Goal: Obtain resource: Obtain resource

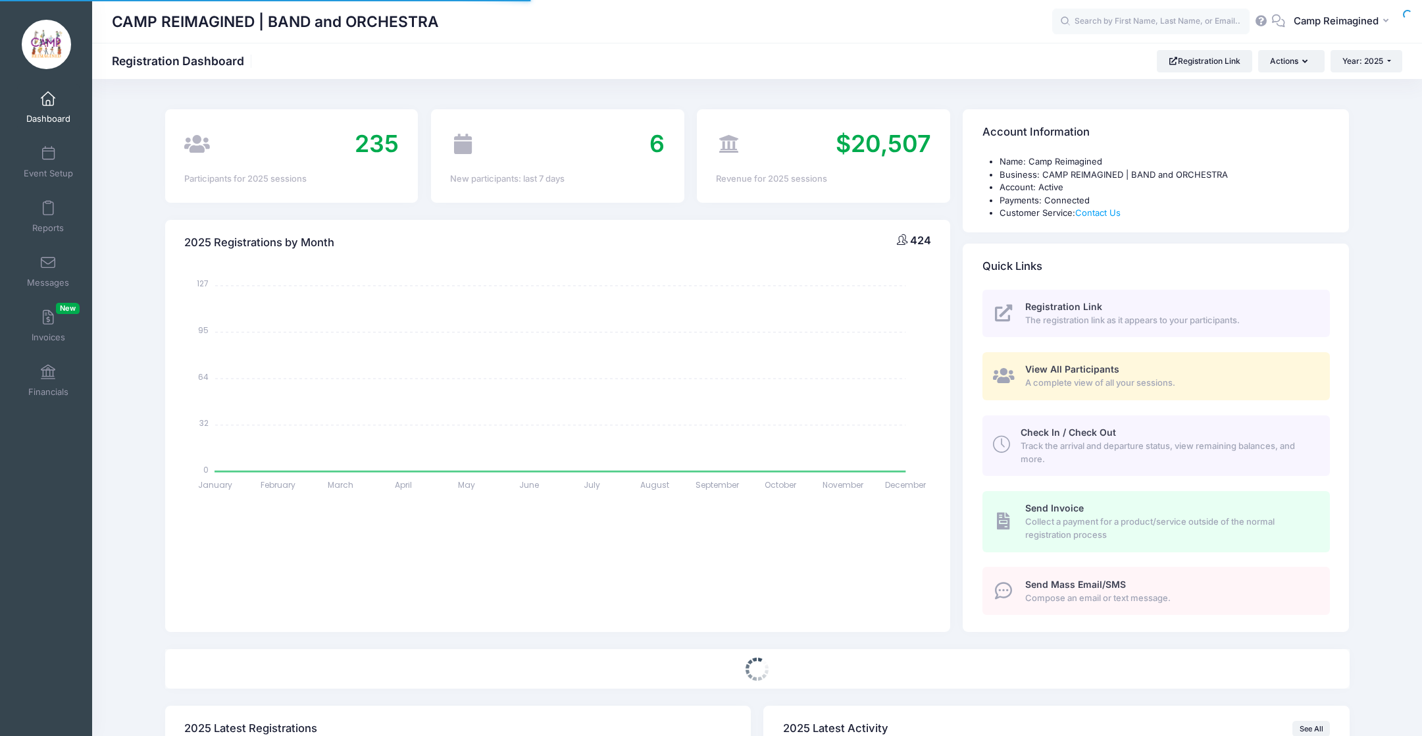
select select
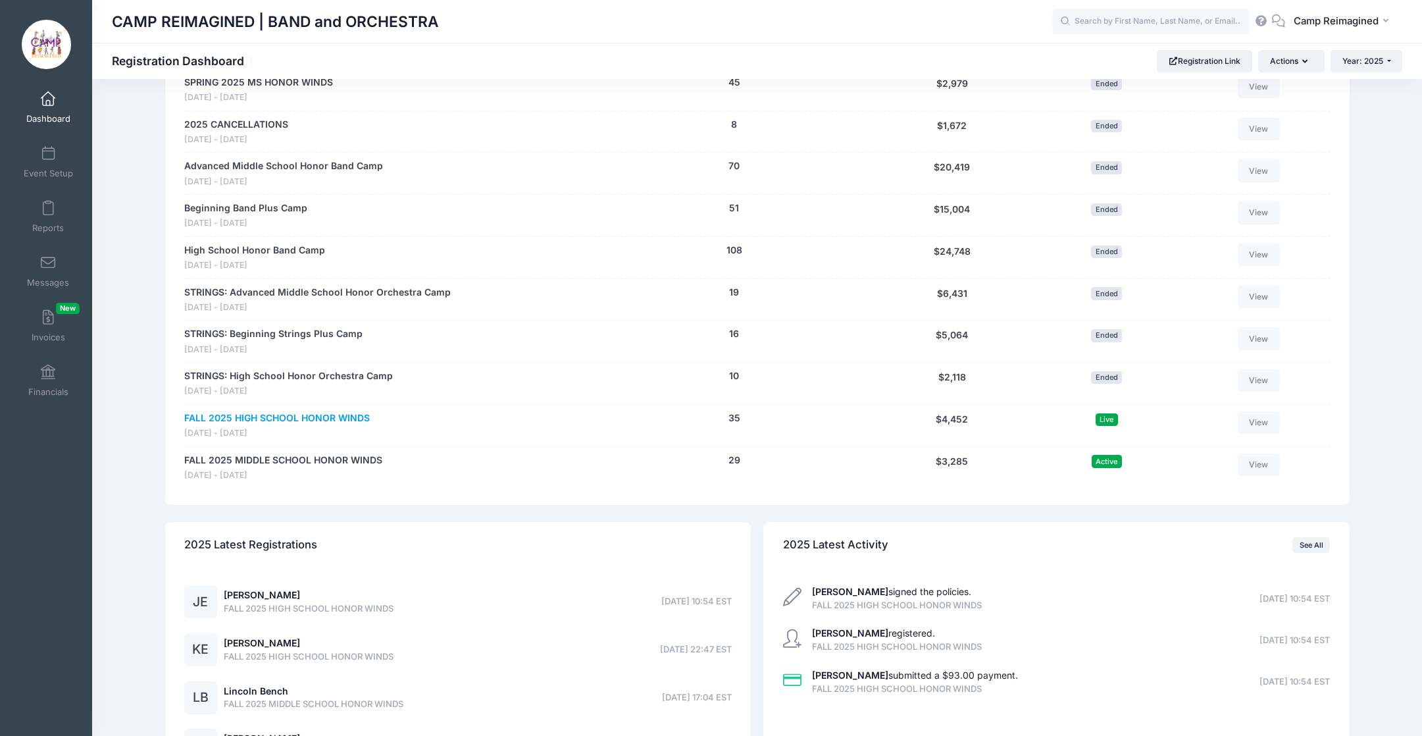
scroll to position [713, 0]
click at [358, 413] on link "FALL 2025 HIGH SCHOOL HONOR WINDS" at bounding box center [277, 420] width 186 height 14
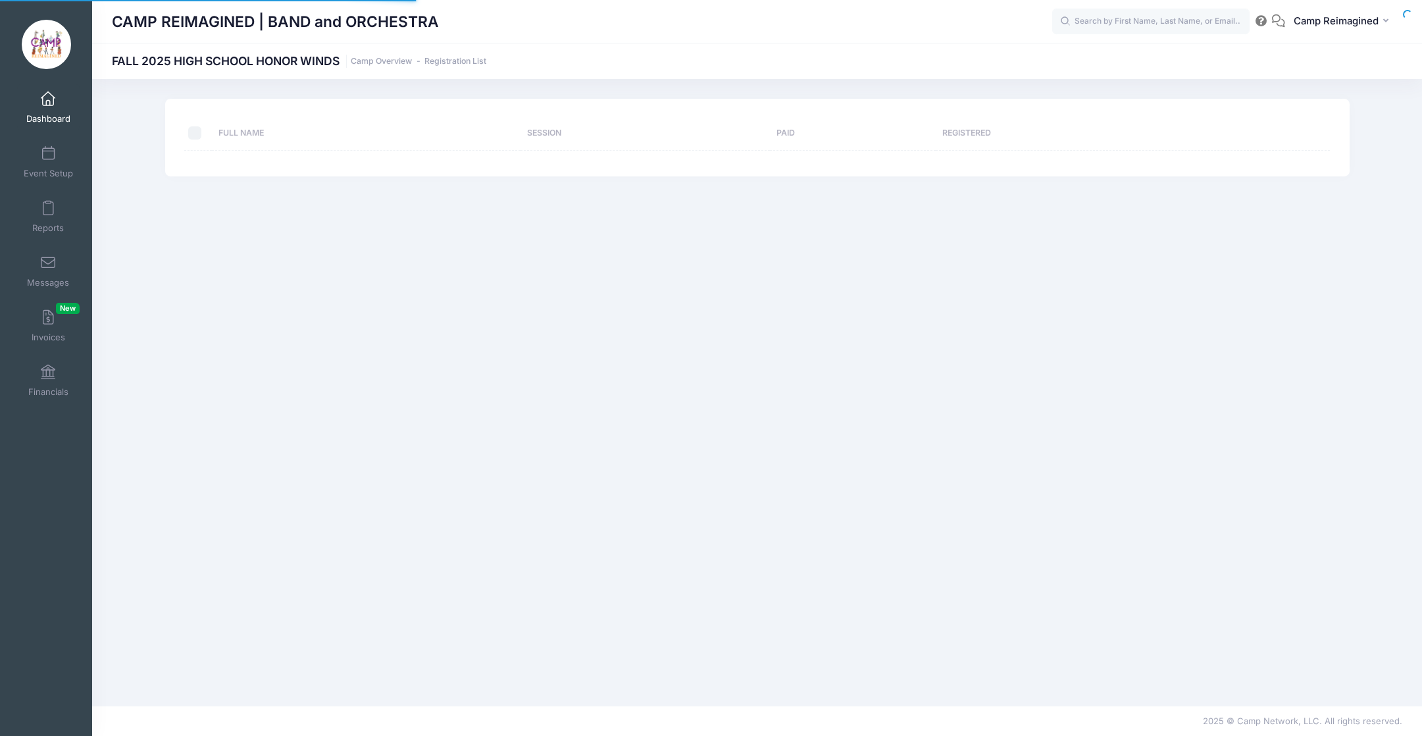
select select "10"
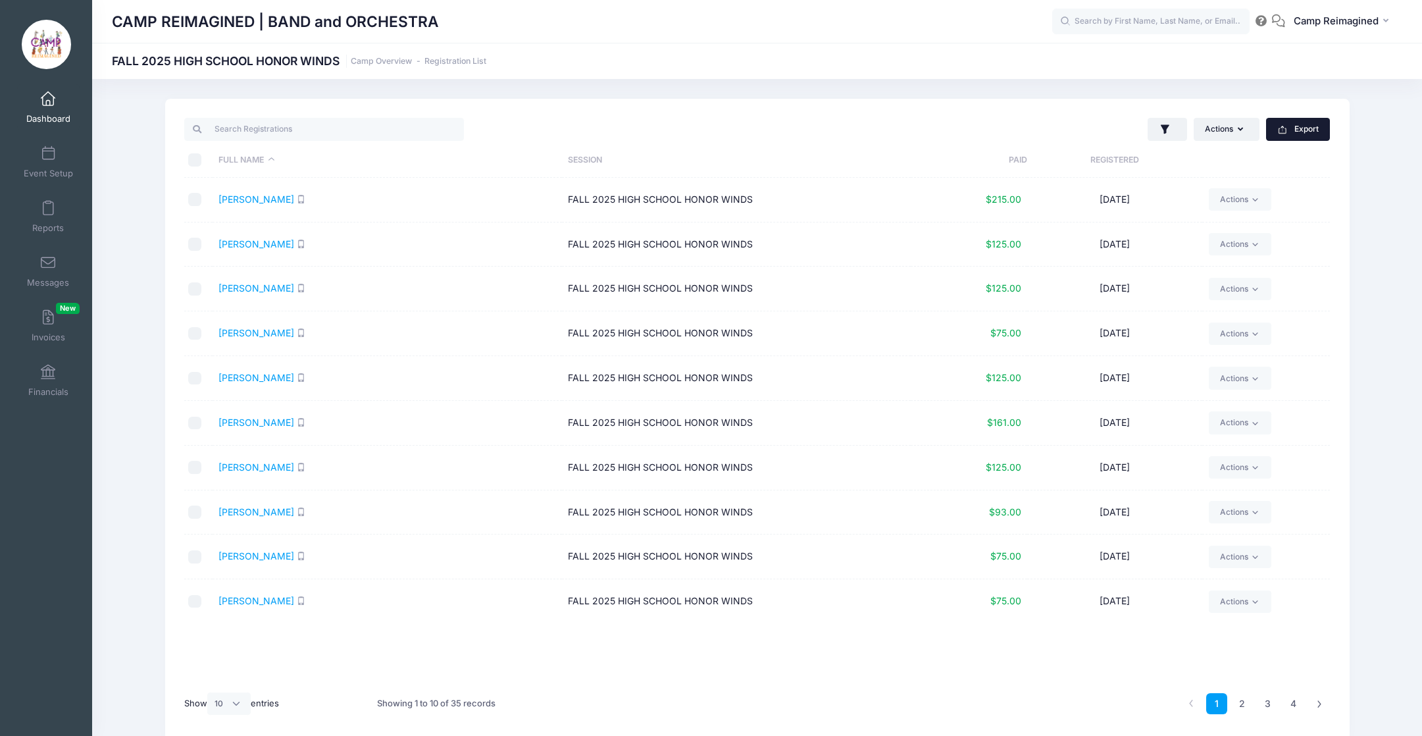
click at [1296, 122] on button "Export" at bounding box center [1298, 129] width 64 height 22
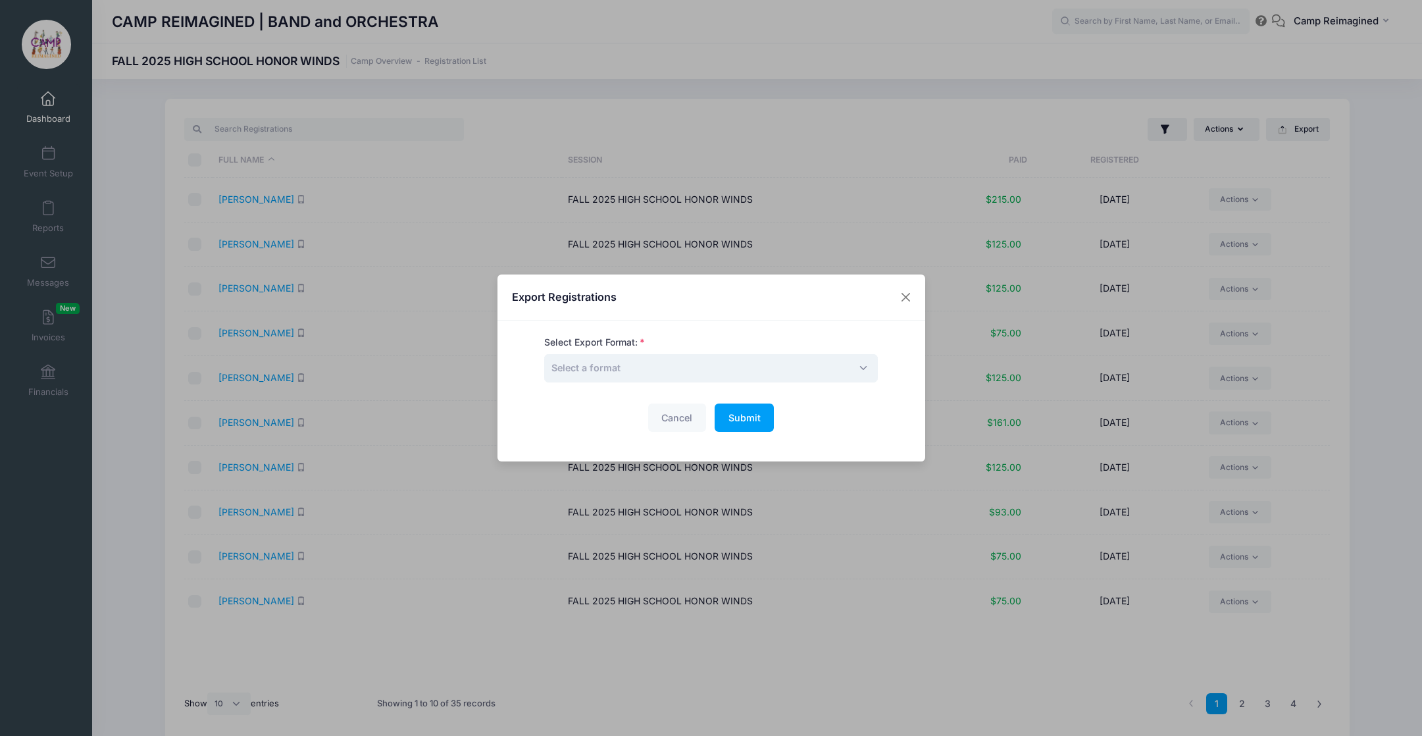
click at [762, 358] on span "Select a format" at bounding box center [711, 368] width 334 height 28
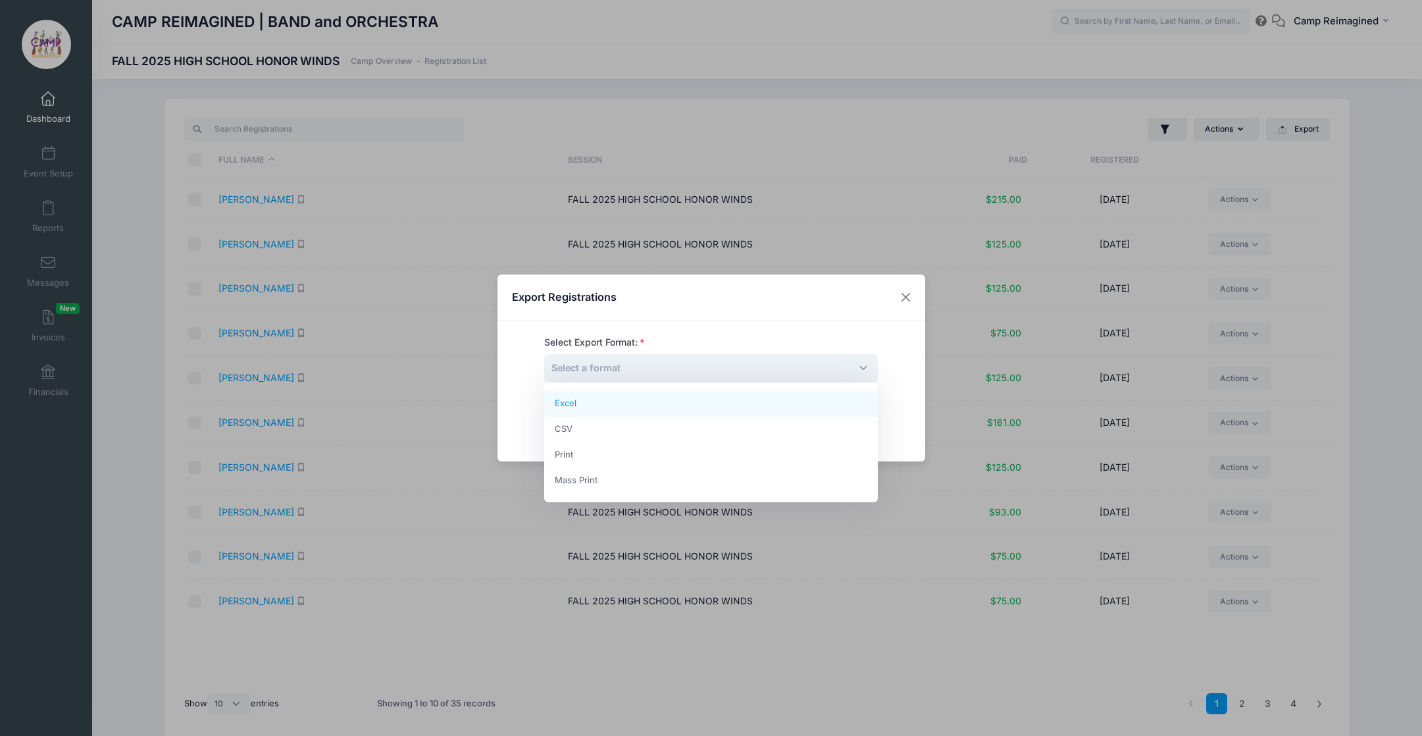
select select "excel"
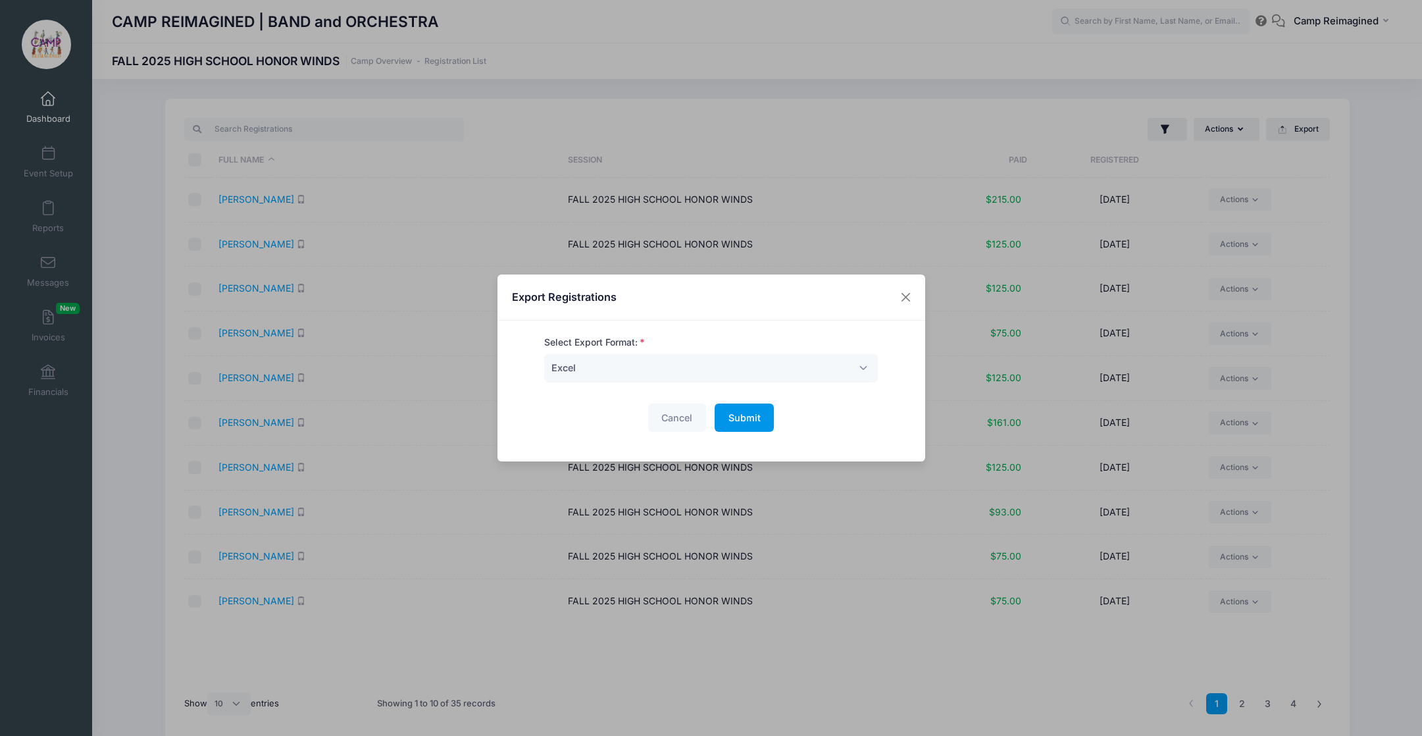
drag, startPoint x: 735, startPoint y: 413, endPoint x: 725, endPoint y: 159, distance: 254.9
click at [725, 159] on div "Export Registrations Select Export Format: Excel CSV Print Mass Print Excel Can…" at bounding box center [711, 368] width 1422 height 736
click at [685, 423] on button "Cancel" at bounding box center [677, 417] width 58 height 28
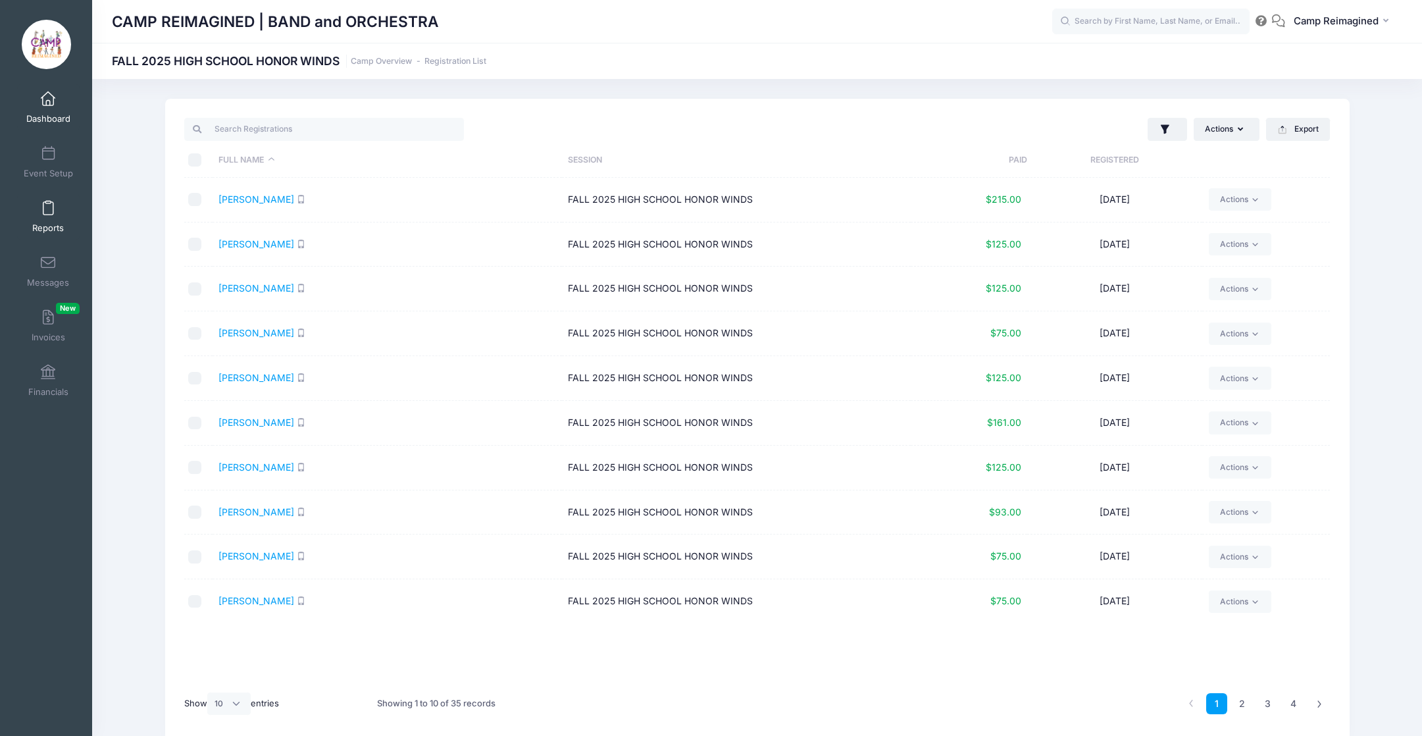
click at [55, 220] on link "Reports" at bounding box center [48, 216] width 63 height 46
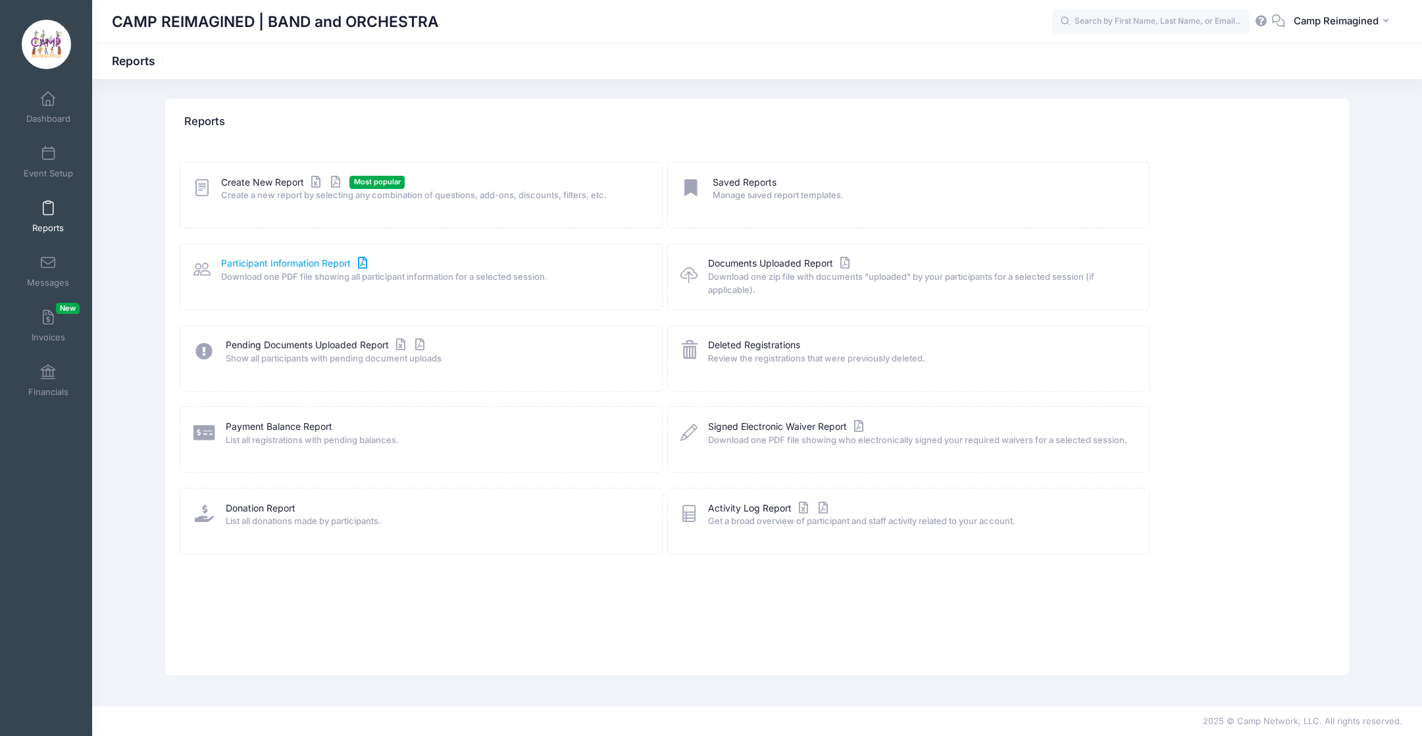
click at [328, 262] on link "Participant Information Report" at bounding box center [295, 264] width 149 height 14
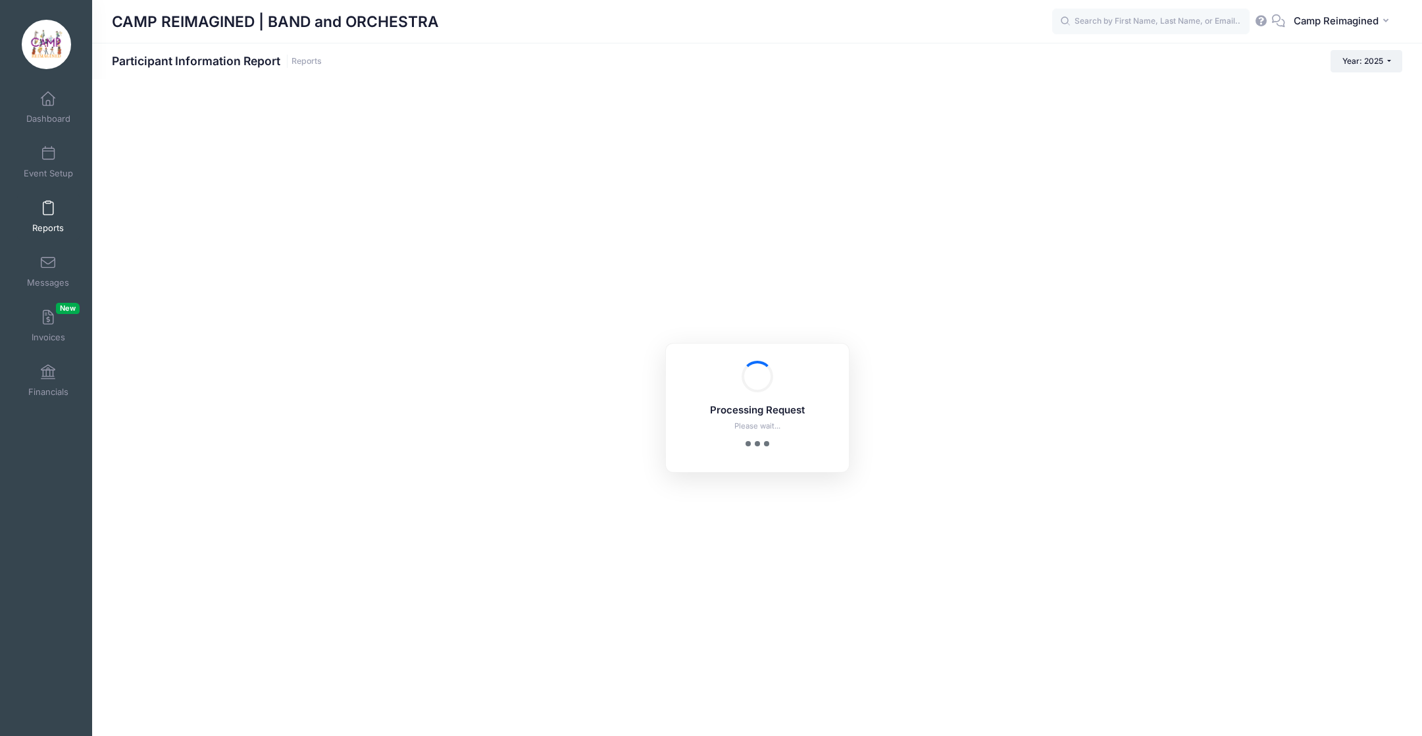
checkbox input "true"
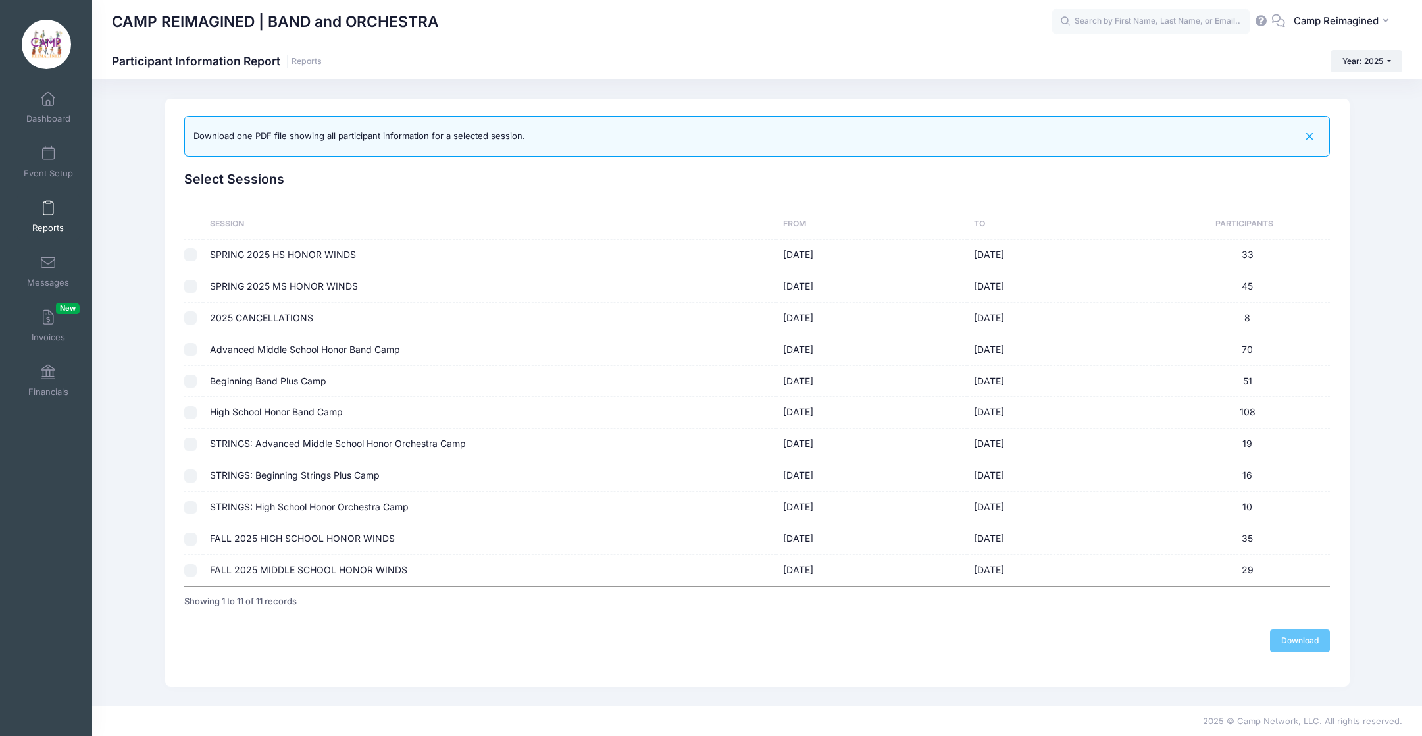
click at [190, 540] on input "checkbox" at bounding box center [190, 538] width 13 height 13
checkbox input "true"
click at [188, 571] on input "checkbox" at bounding box center [190, 570] width 13 height 13
checkbox input "true"
click at [189, 538] on input "checkbox" at bounding box center [190, 538] width 13 height 13
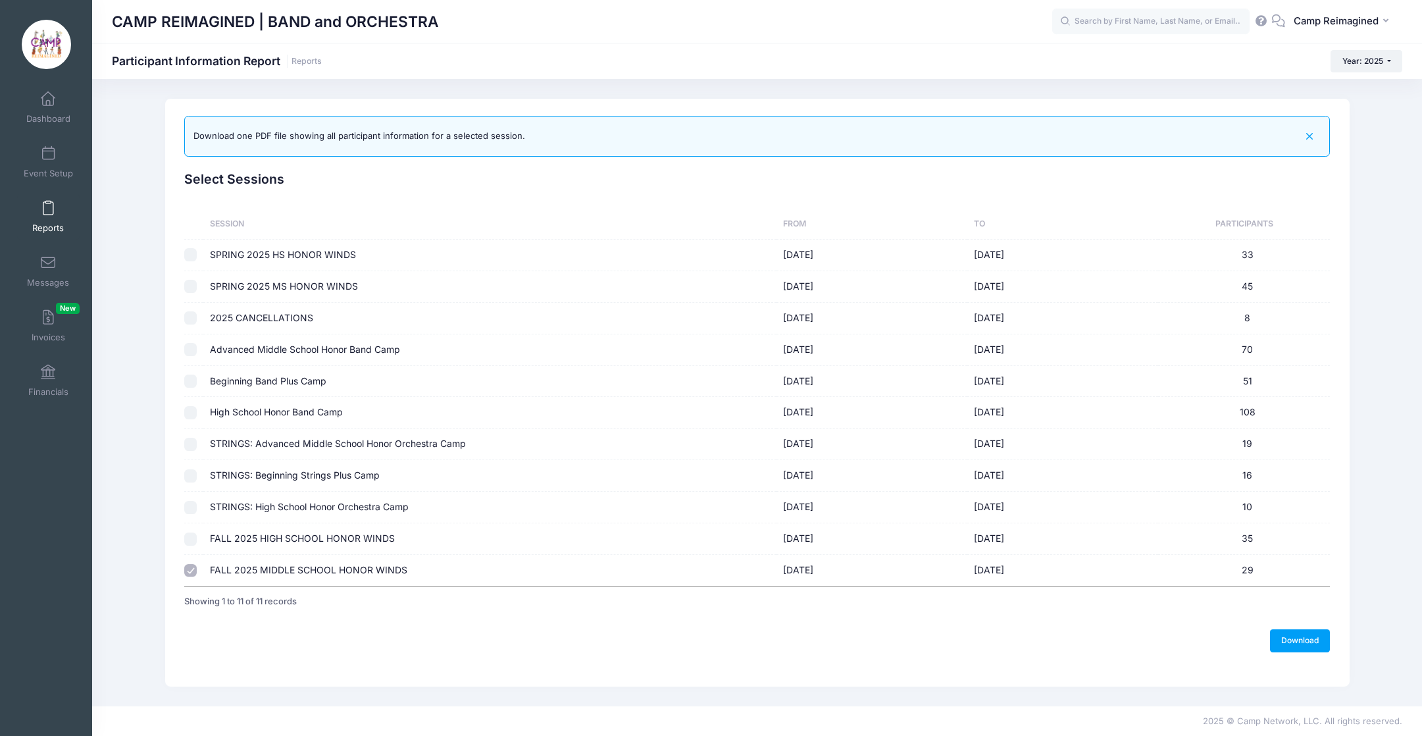
checkbox input "true"
checkbox input "false"
click at [55, 196] on link "Reports" at bounding box center [48, 216] width 63 height 46
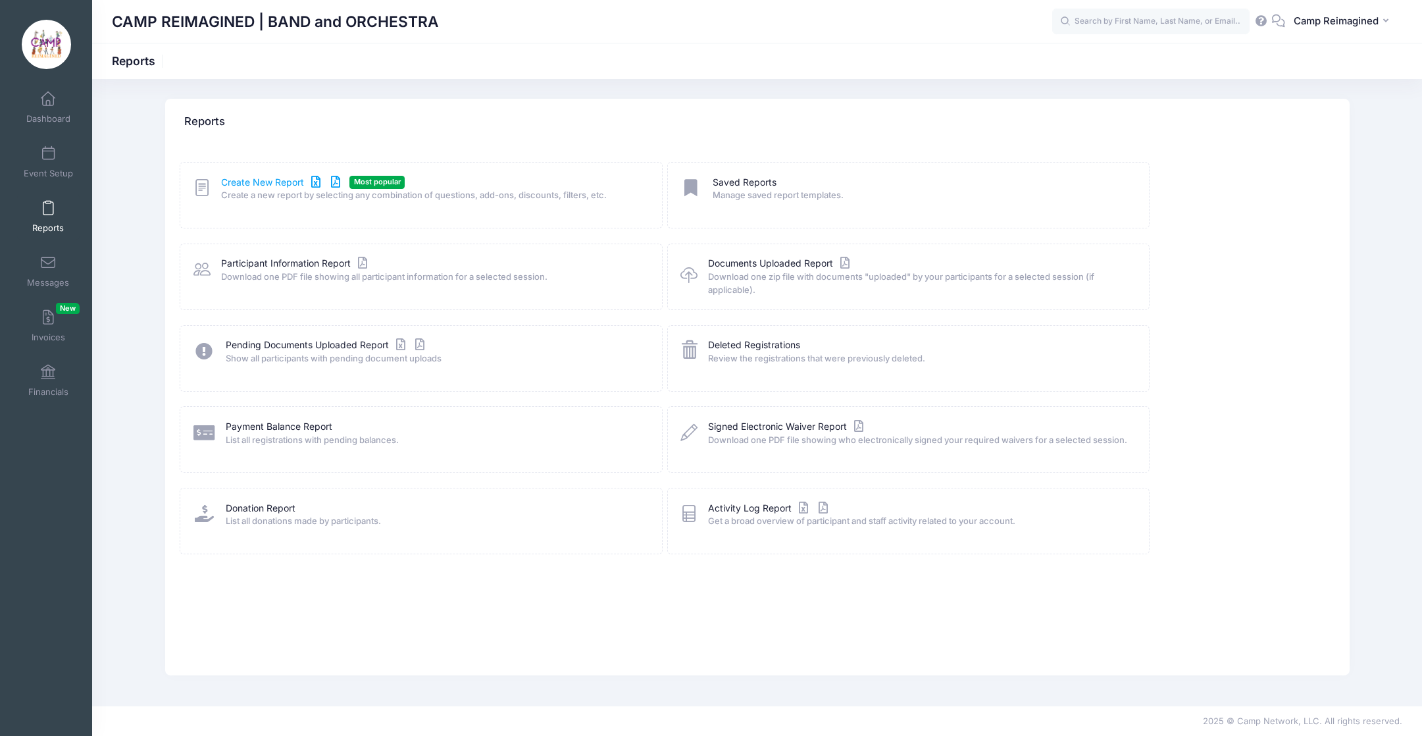
click at [276, 181] on link "Create New Report" at bounding box center [282, 183] width 122 height 14
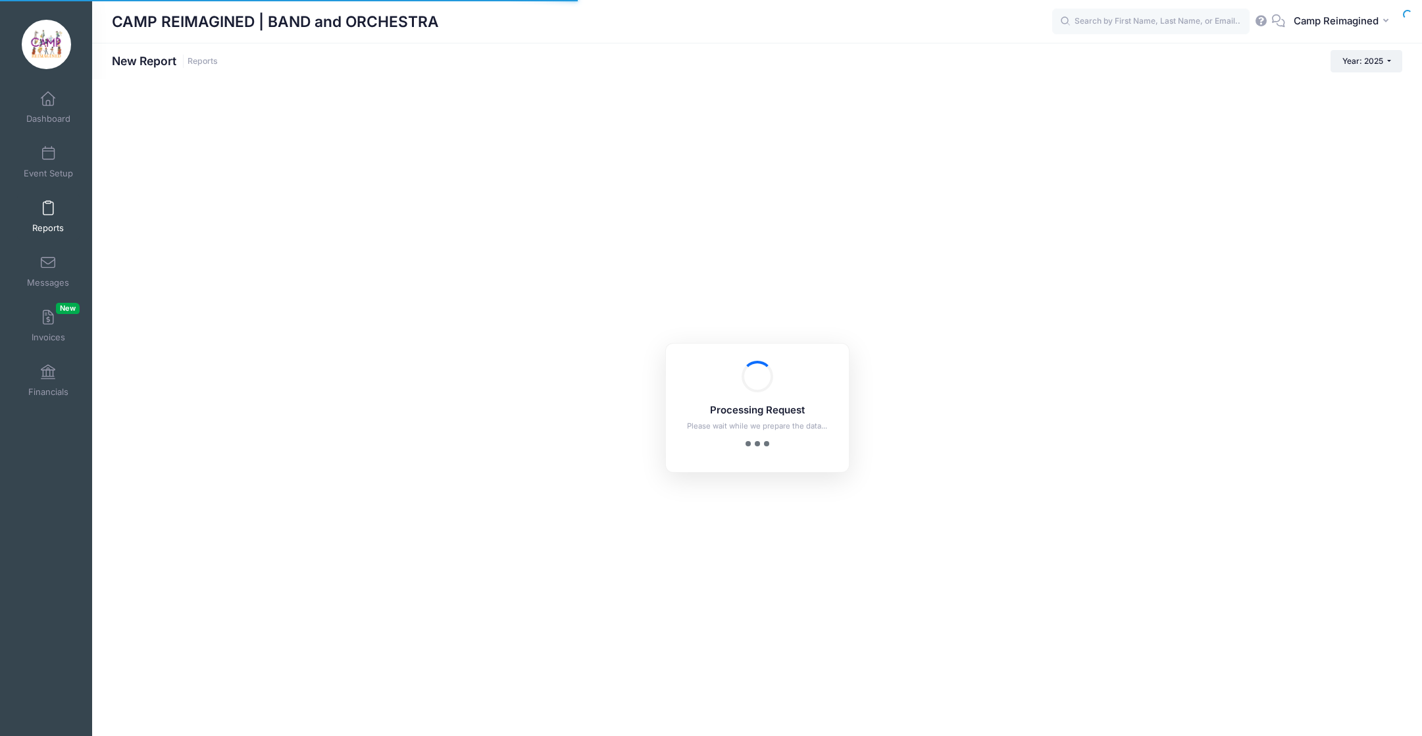
checkbox input "true"
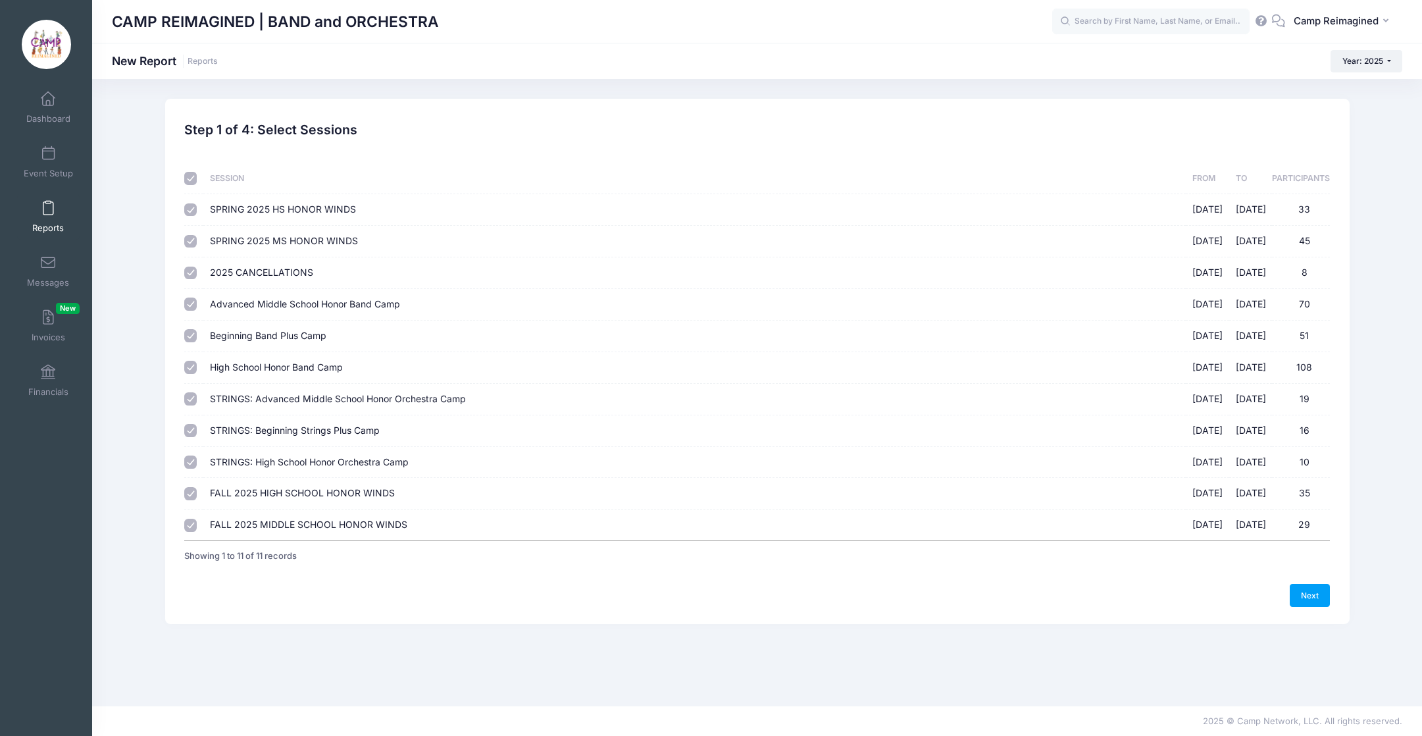
click at [191, 178] on input "checkbox" at bounding box center [190, 178] width 13 height 13
checkbox input "false"
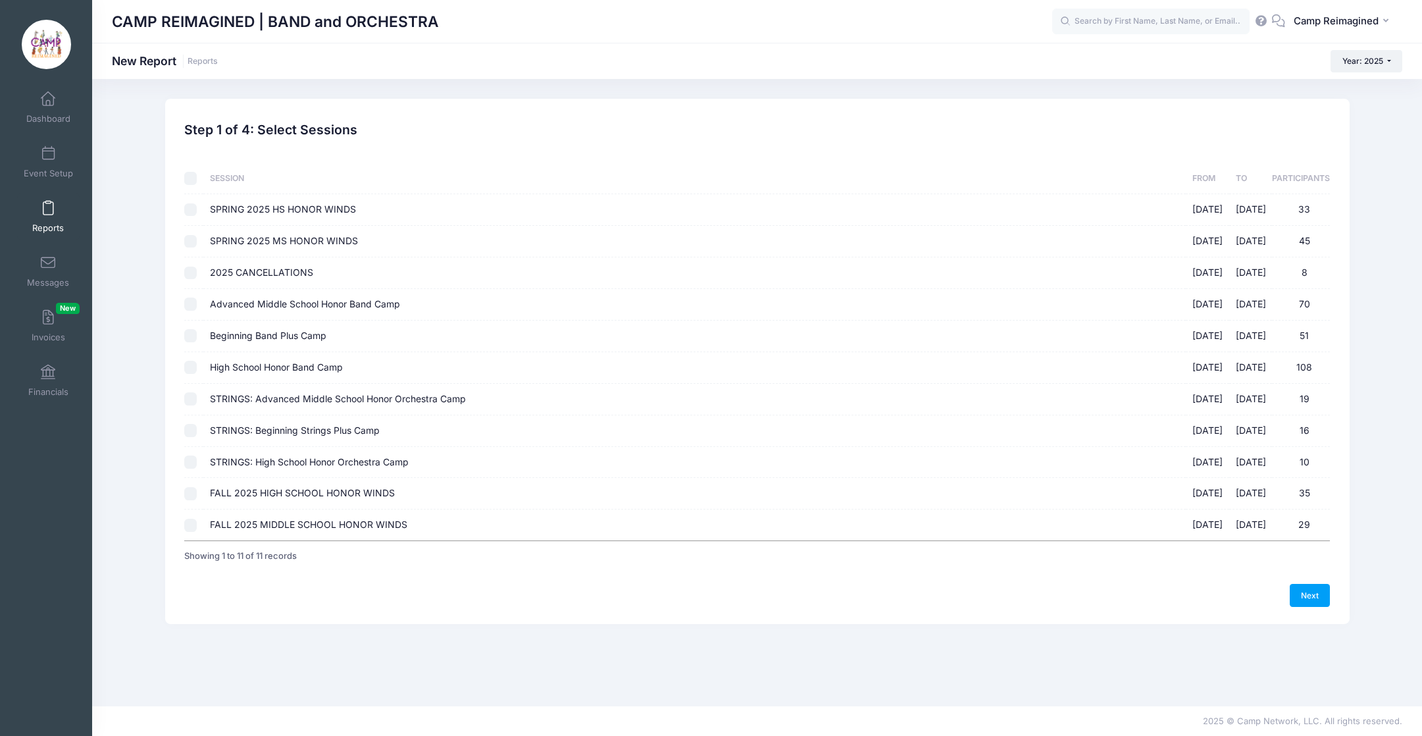
checkbox input "false"
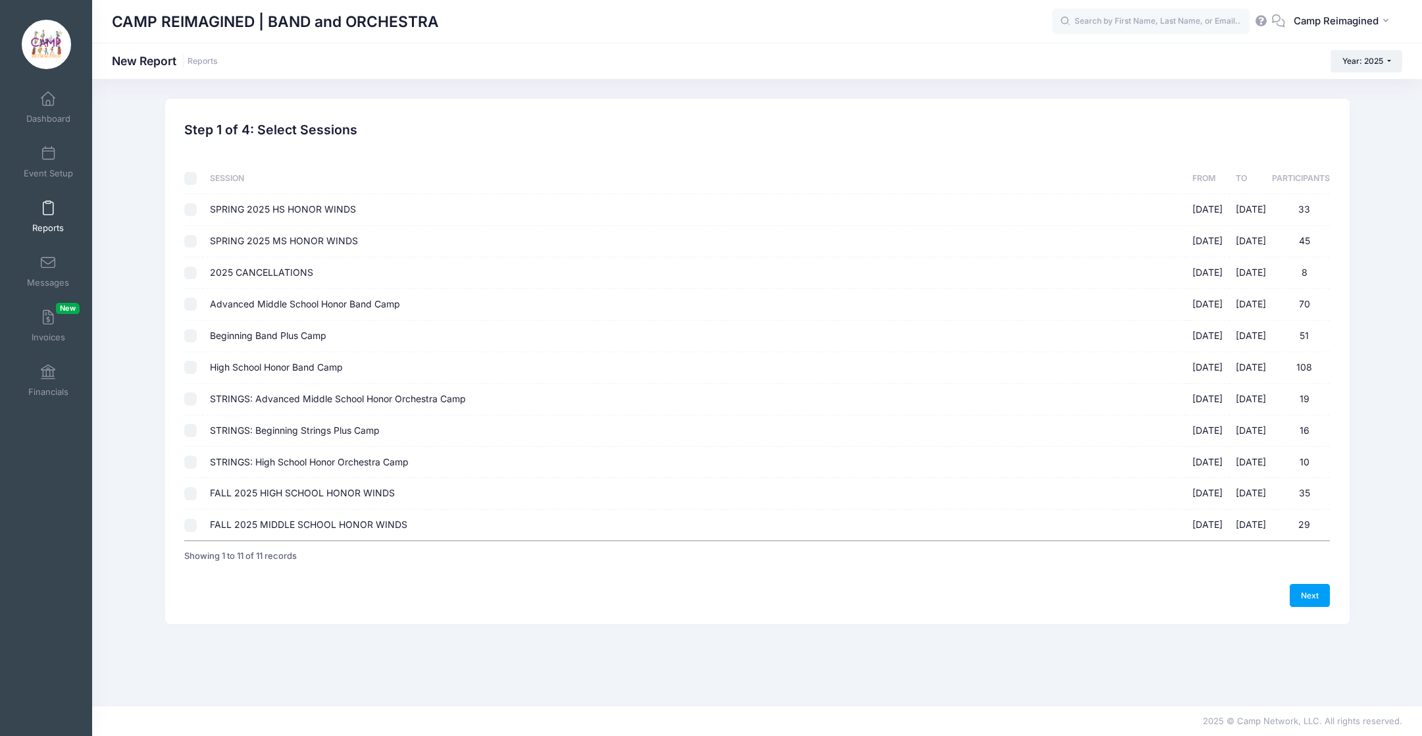
checkbox input "false"
click at [191, 494] on input "FALL 2025 HIGH SCHOOL HONOR WINDS 08/18/2025 - 11/15/2025 35" at bounding box center [190, 493] width 13 height 13
checkbox input "true"
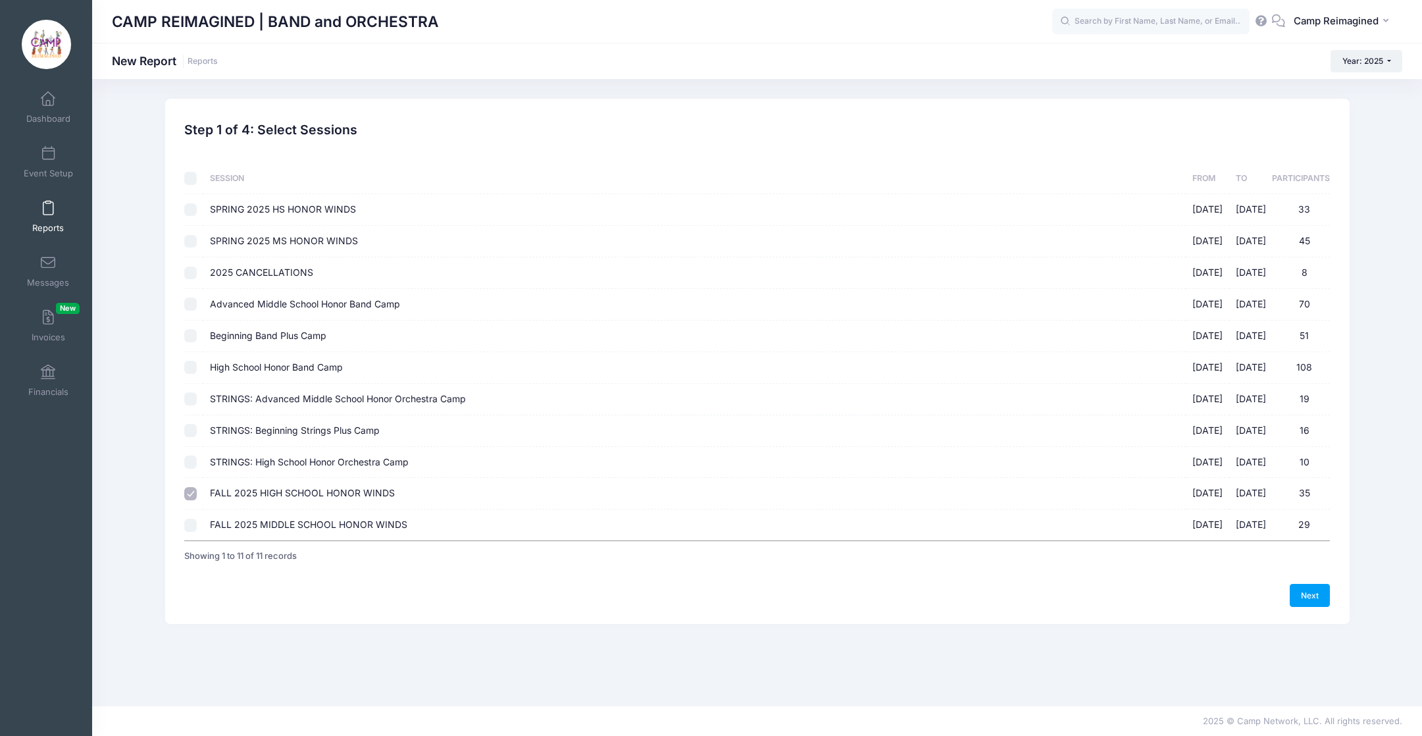
click at [189, 529] on input "FALL 2025 MIDDLE SCHOOL HONOR WINDS 08/27/2025 - 11/15/2025 29" at bounding box center [190, 525] width 13 height 13
checkbox input "true"
click at [1307, 596] on link "Next" at bounding box center [1310, 595] width 41 height 22
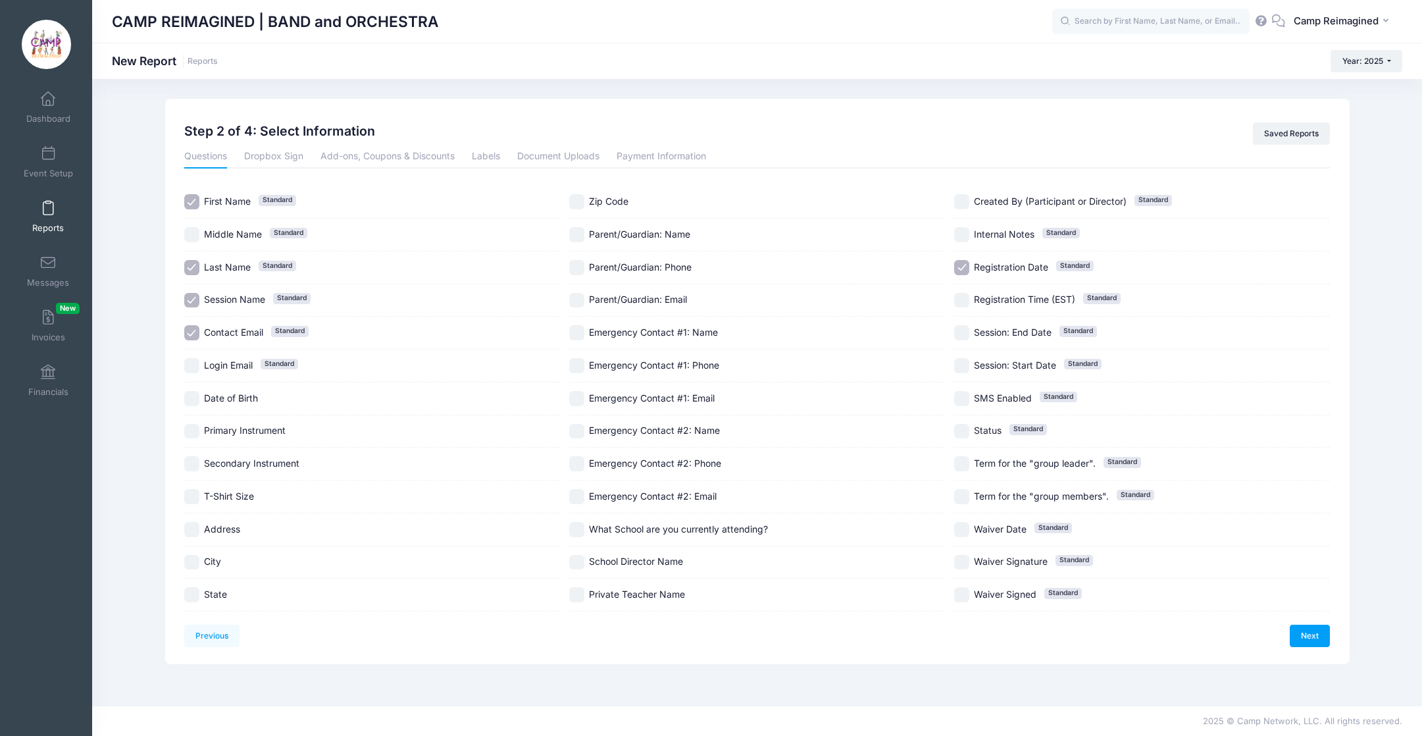
click at [195, 430] on input "Primary Instrument" at bounding box center [191, 431] width 15 height 15
checkbox input "true"
click at [961, 267] on input "Registration Date Standard" at bounding box center [961, 267] width 15 height 15
checkbox input "false"
click at [1312, 638] on link "Next" at bounding box center [1310, 635] width 41 height 22
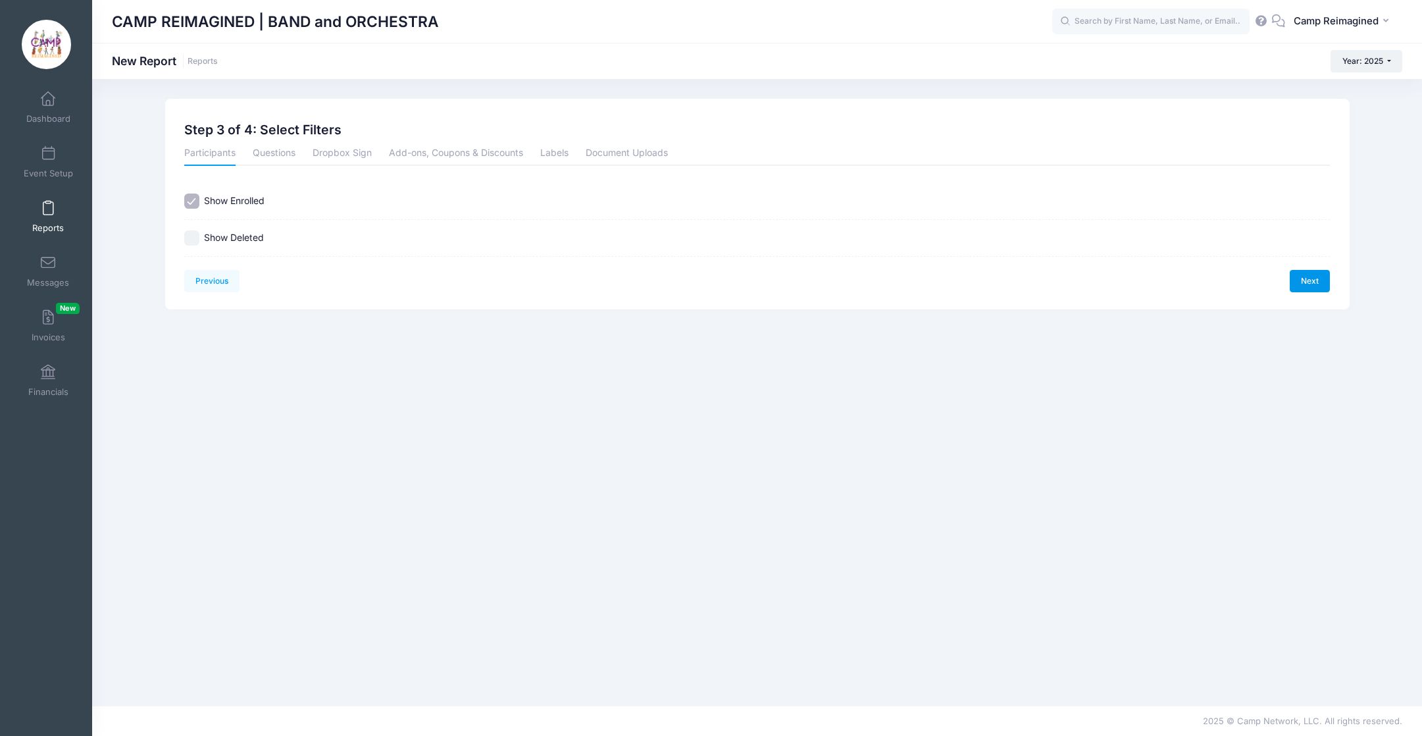
click at [1324, 285] on link "Next" at bounding box center [1310, 281] width 41 height 22
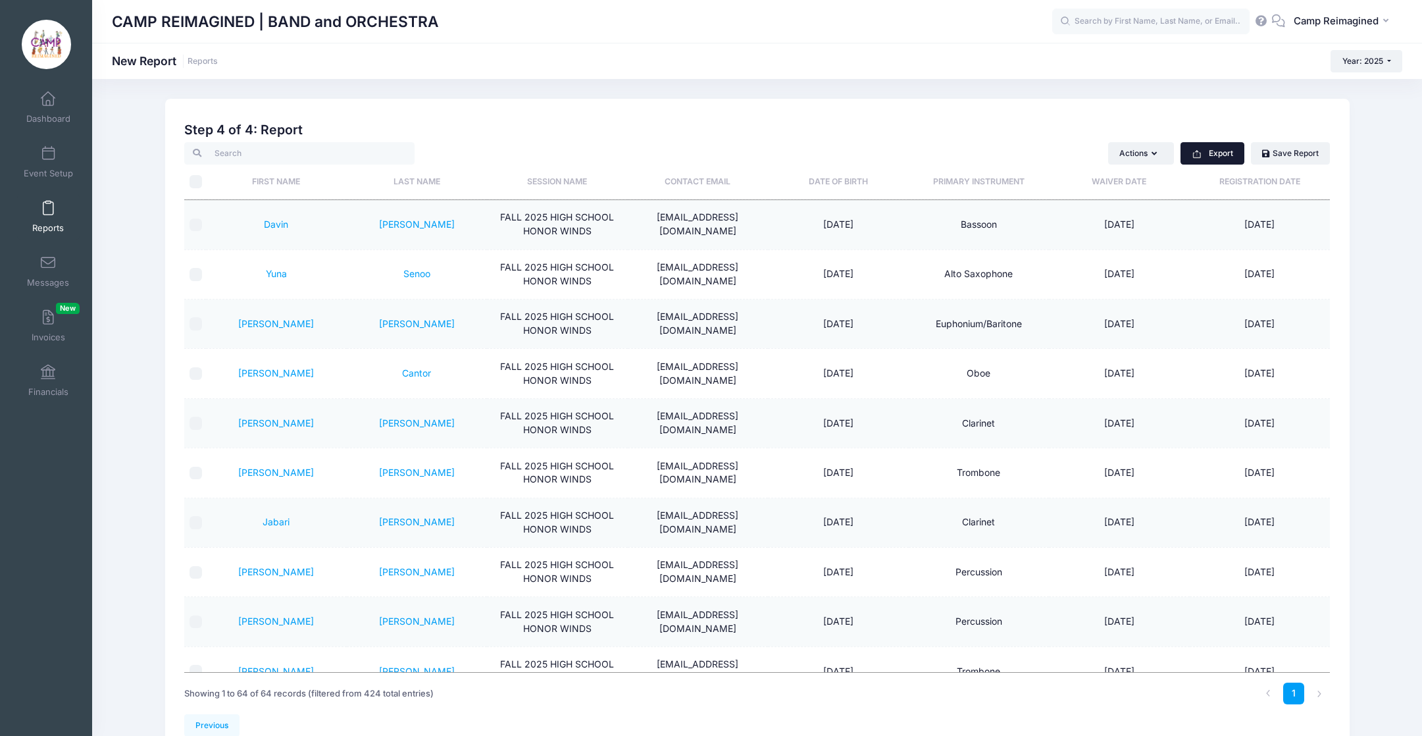
click at [1222, 153] on button "Export" at bounding box center [1213, 153] width 64 height 22
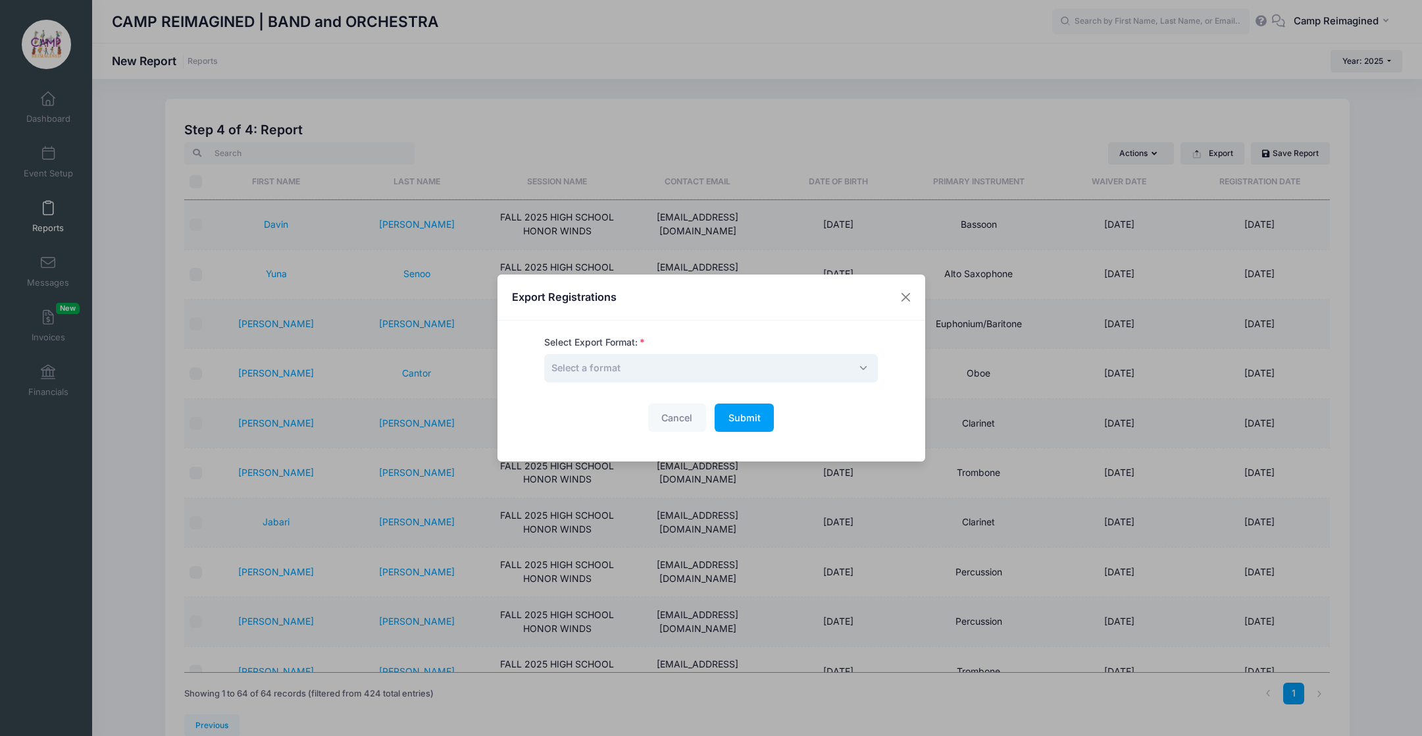
click at [725, 369] on span "Select a format" at bounding box center [711, 368] width 334 height 28
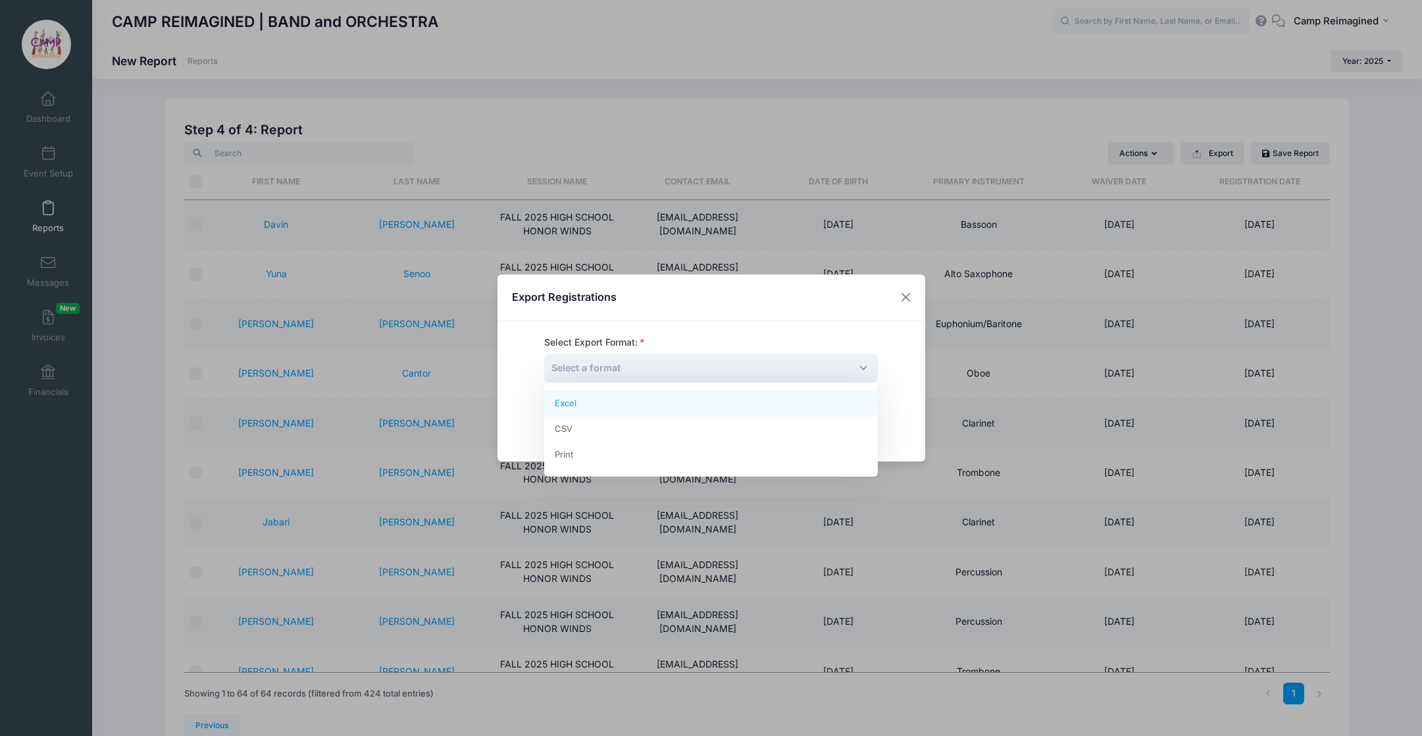
select select "excel"
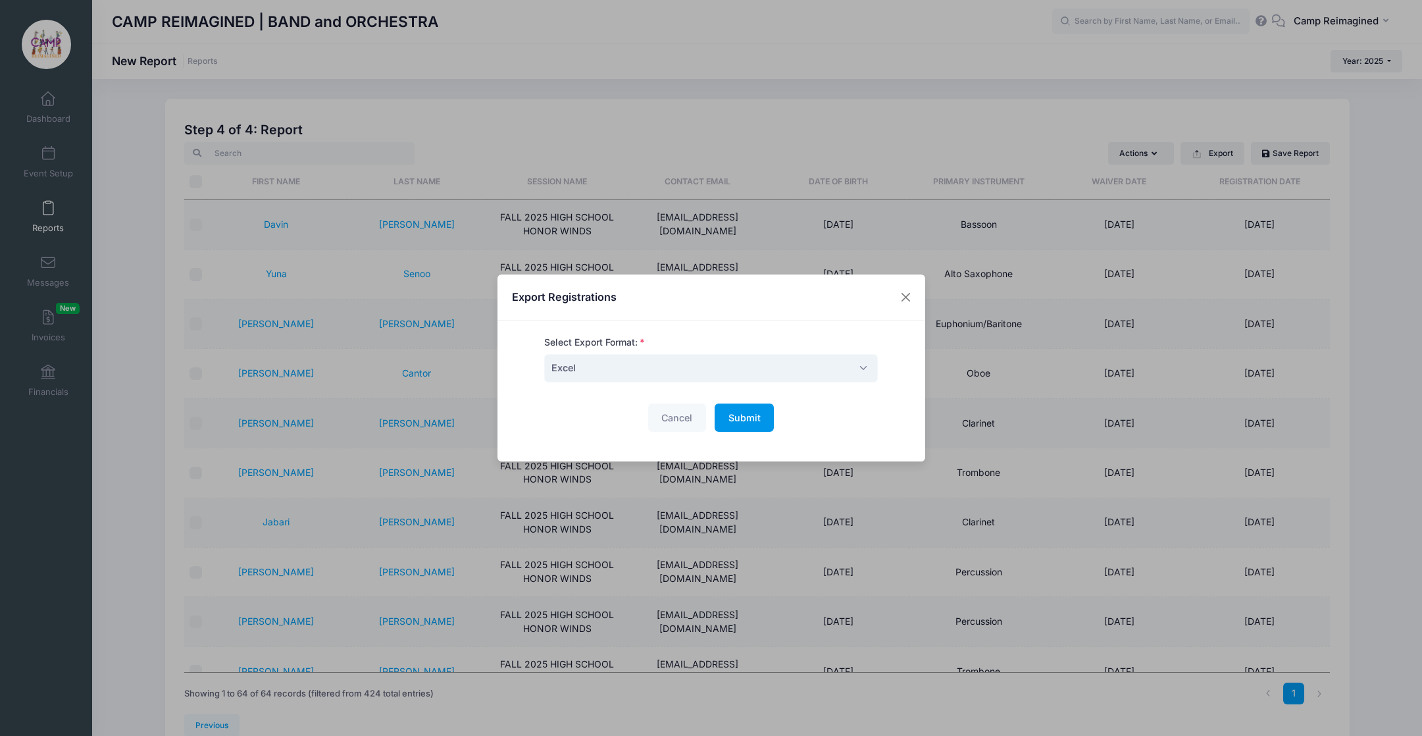
click at [745, 415] on span "Submit" at bounding box center [744, 417] width 32 height 11
